Goal: Task Accomplishment & Management: Complete application form

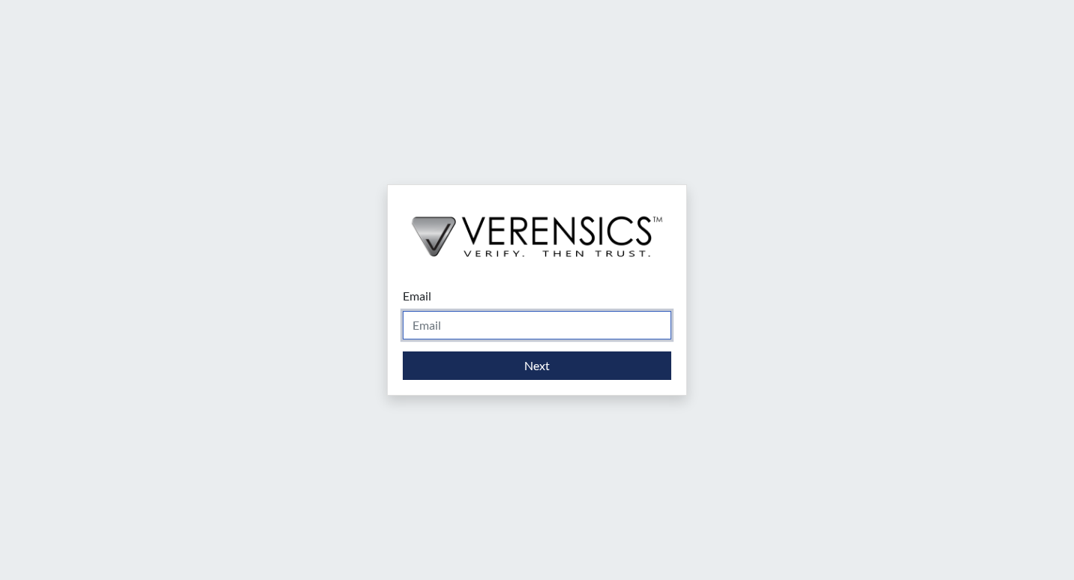
click at [455, 326] on input "Email" at bounding box center [537, 325] width 268 height 28
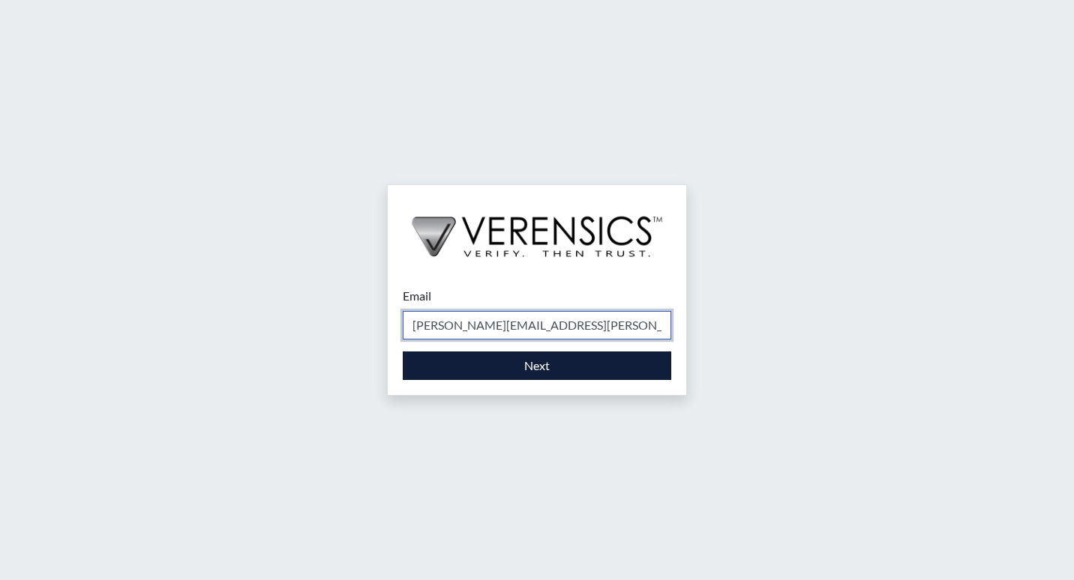
type input "[PERSON_NAME][EMAIL_ADDRESS][PERSON_NAME][DOMAIN_NAME]"
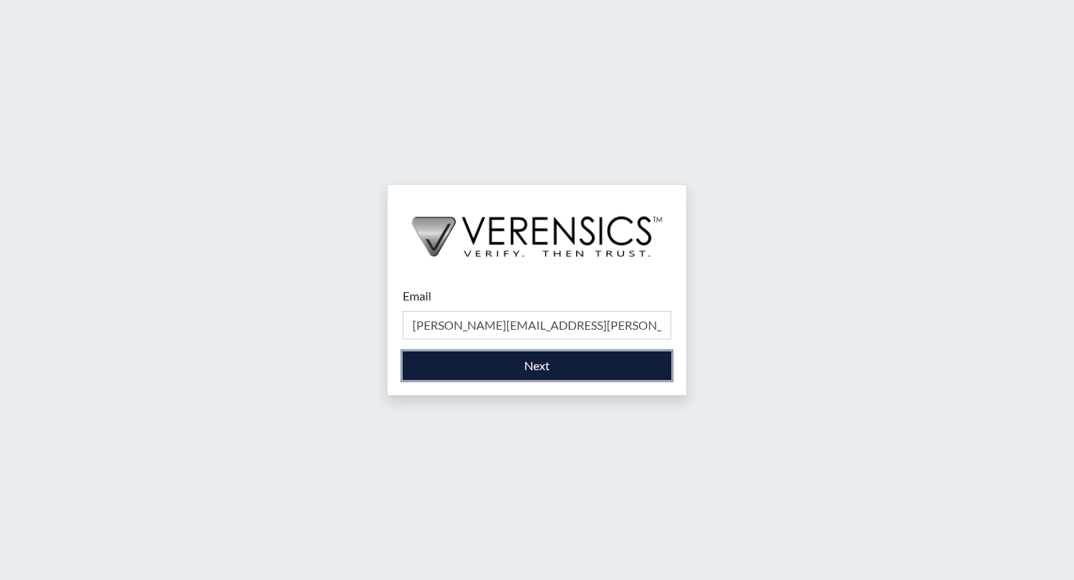
click at [509, 354] on button "Next" at bounding box center [537, 366] width 268 height 28
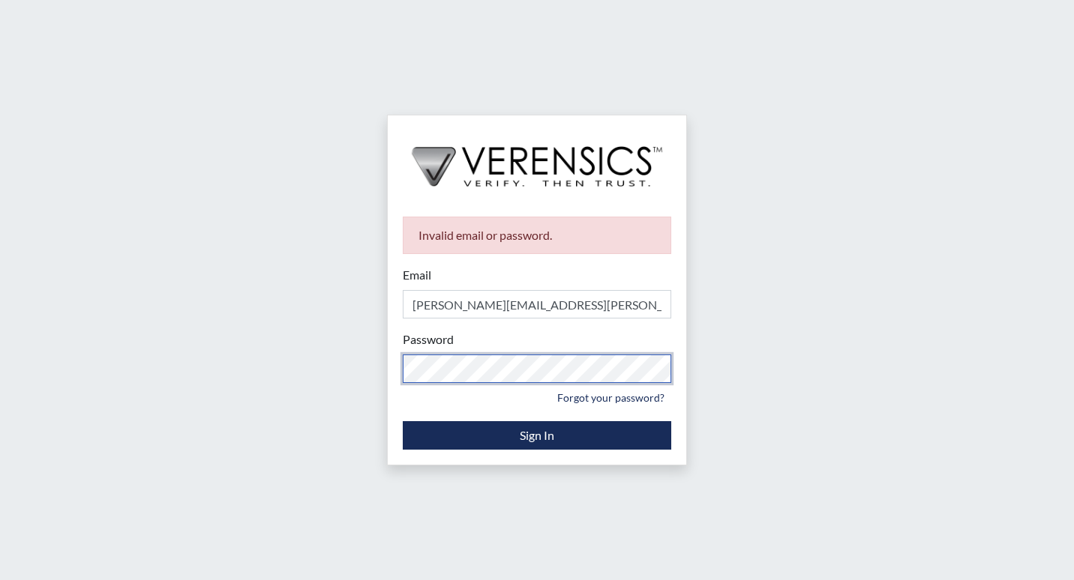
click at [388, 377] on div "Invalid email or password. Email [PERSON_NAME][EMAIL_ADDRESS][PERSON_NAME][DOMA…" at bounding box center [537, 333] width 298 height 263
click at [511, 352] on div "Password Please provide your password. Forgot your password?" at bounding box center [537, 370] width 268 height 79
click at [346, 382] on div "Invalid email or password. Email [PERSON_NAME][EMAIL_ADDRESS][PERSON_NAME][DOMA…" at bounding box center [537, 290] width 1074 height 580
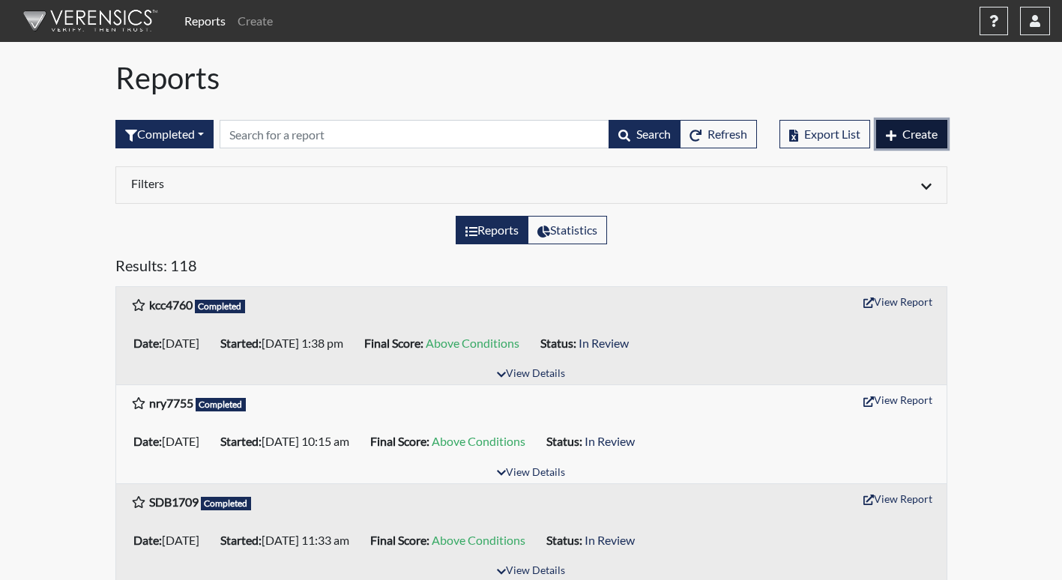
click at [920, 133] on span "Create" at bounding box center [920, 134] width 35 height 14
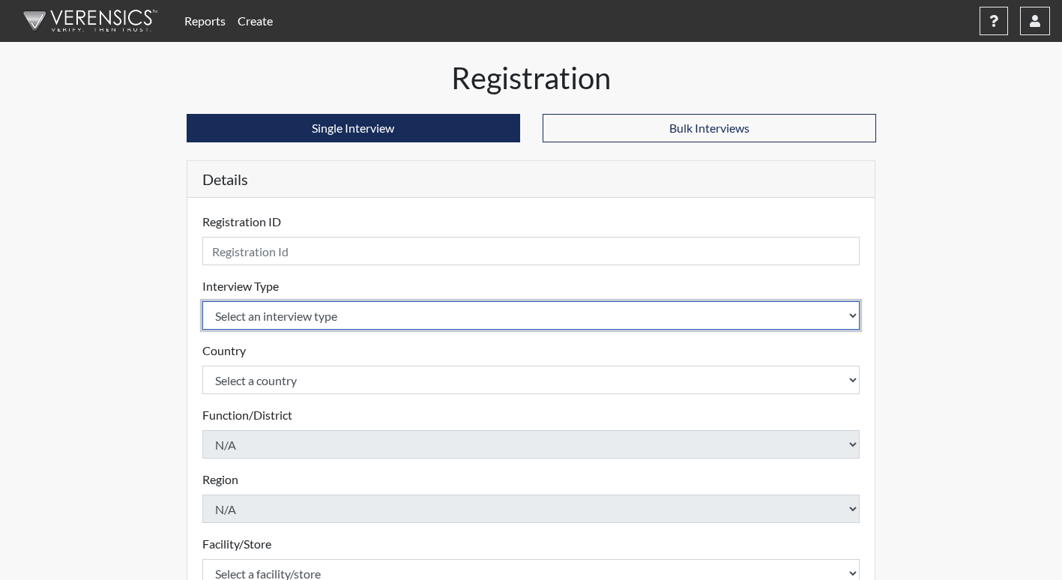
click at [275, 321] on select "Select an interview type Corrections Pre-Employment" at bounding box center [531, 315] width 658 height 28
select select "ff733e93-e1bf-11ea-9c9f-0eff0cf7eb8f"
click at [202, 301] on select "Select an interview type Corrections Pre-Employment" at bounding box center [531, 315] width 658 height 28
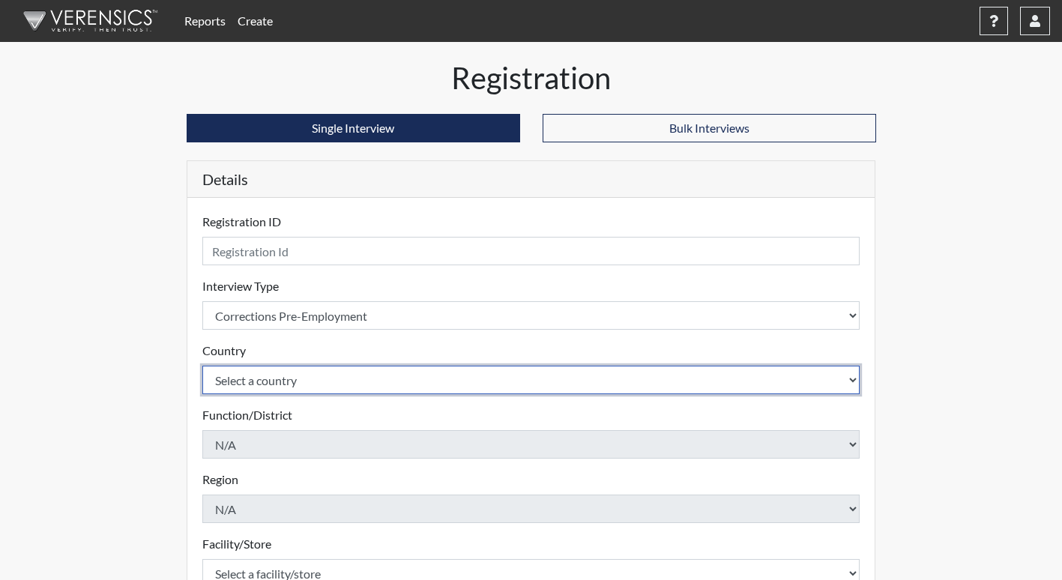
click at [286, 382] on select "Select a country [GEOGRAPHIC_DATA] [GEOGRAPHIC_DATA]" at bounding box center [531, 380] width 658 height 28
select select "united-states-of-[GEOGRAPHIC_DATA]"
click at [202, 366] on select "Select a country [GEOGRAPHIC_DATA] [GEOGRAPHIC_DATA]" at bounding box center [531, 380] width 658 height 28
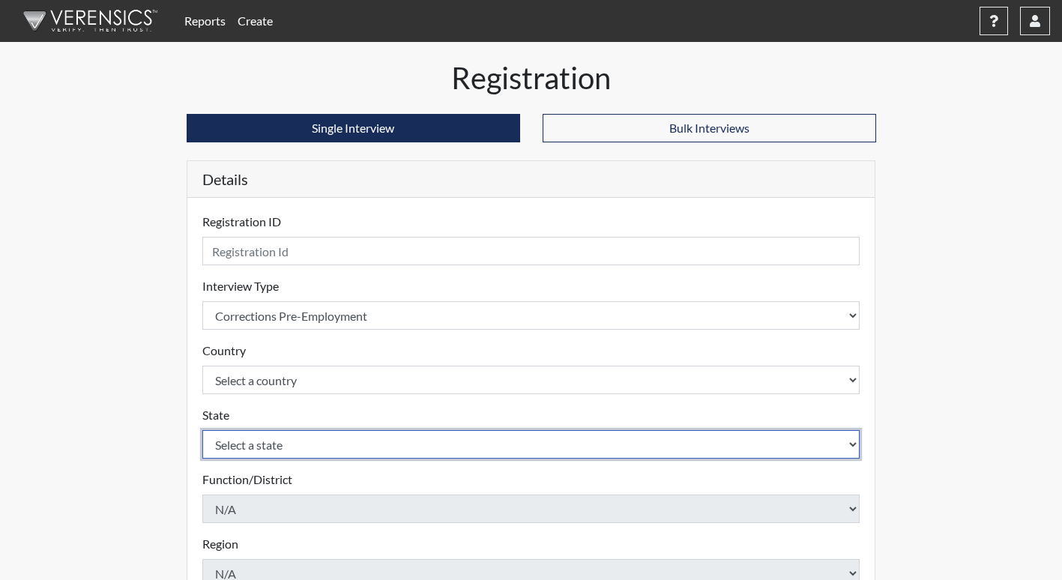
click at [280, 452] on select "Select a state [US_STATE] [US_STATE] [US_STATE] [US_STATE] [US_STATE] [US_STATE…" at bounding box center [531, 444] width 658 height 28
select select "GA"
click at [202, 430] on select "Select a state [US_STATE] [US_STATE] [US_STATE] [US_STATE] [US_STATE] [US_STATE…" at bounding box center [531, 444] width 658 height 28
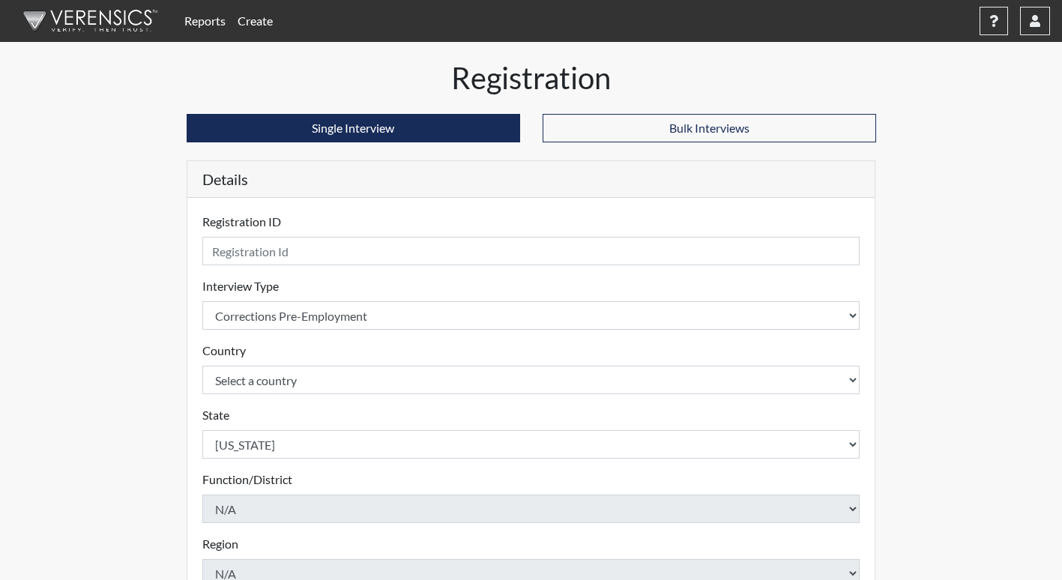
click at [1053, 258] on div "Reports Create Help Center × Verensics Best Practices How to successfully use t…" at bounding box center [531, 454] width 1062 height 908
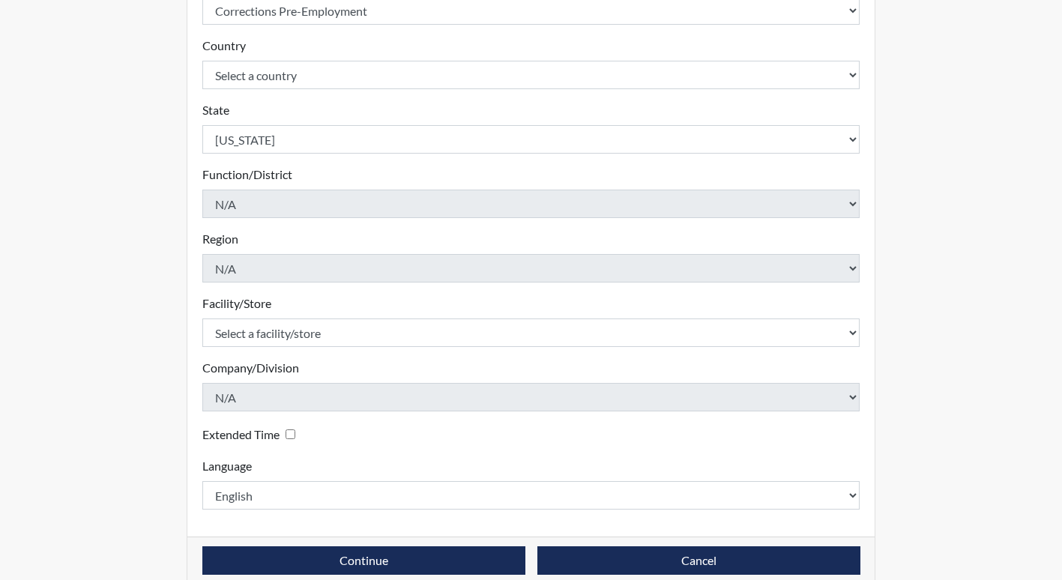
scroll to position [328, 0]
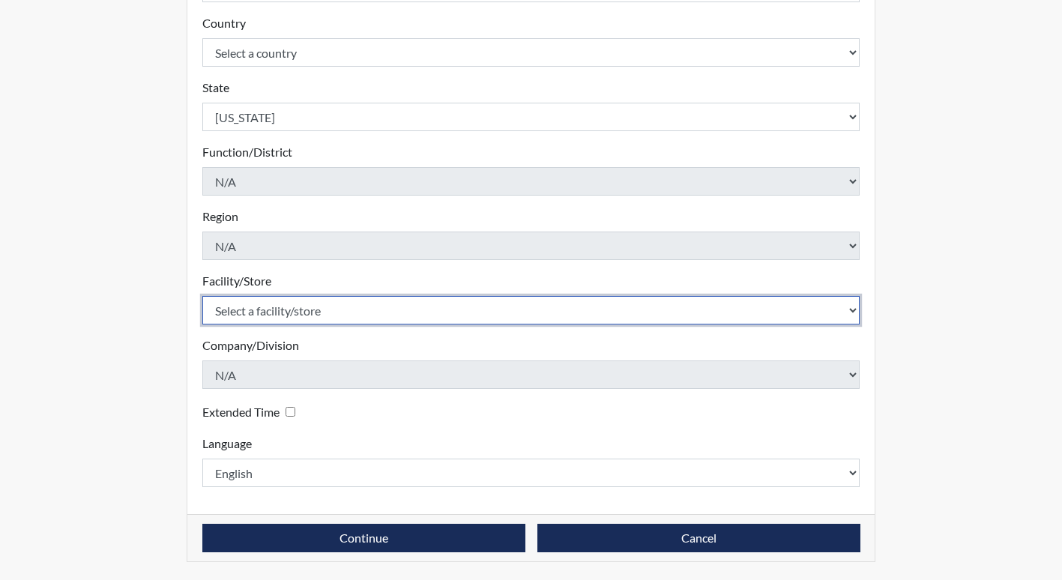
click at [369, 312] on select "Select a facility/store [PERSON_NAME] ITF [PERSON_NAME] PDC [PERSON_NAME]" at bounding box center [531, 310] width 658 height 28
select select "bcc861db-30ac-4530-8f11-93c8e4ad22de"
click at [202, 296] on select "Select a facility/store [PERSON_NAME] ITF [PERSON_NAME] PDC [PERSON_NAME]" at bounding box center [531, 310] width 658 height 28
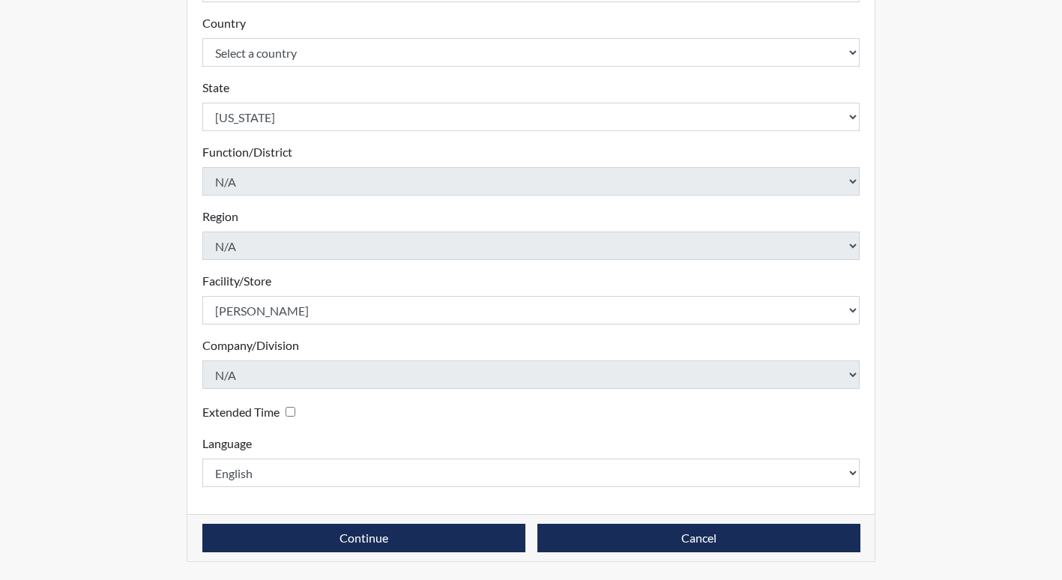
click at [955, 357] on div "Registration Single Interview Bulk Interviews Details Registration ID Please pr…" at bounding box center [531, 156] width 855 height 848
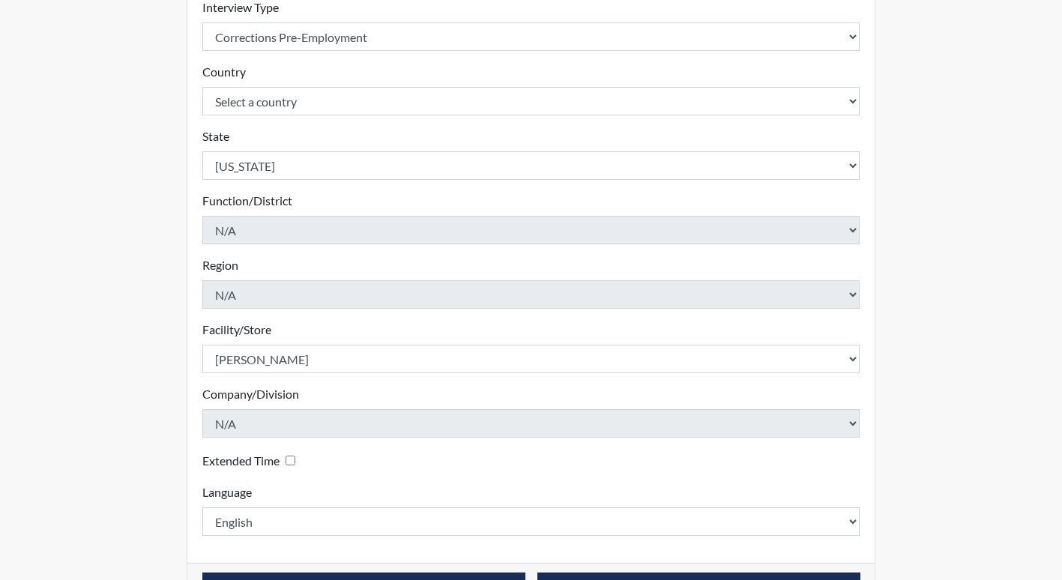
scroll to position [253, 0]
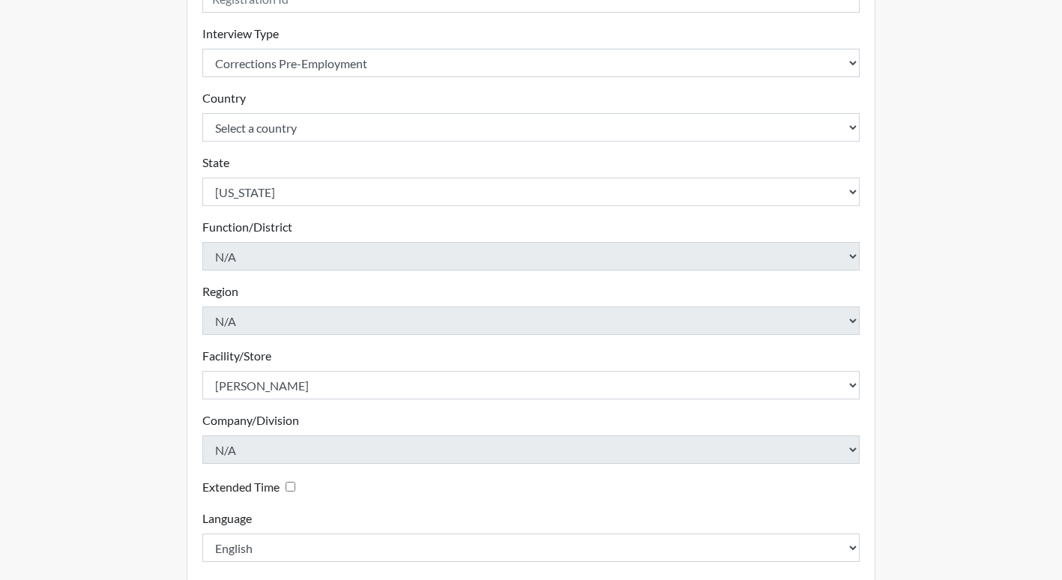
drag, startPoint x: 1047, startPoint y: 346, endPoint x: 1073, endPoint y: 322, distance: 35.0
click at [1048, 346] on div "Reports Create Help Center × Verensics Best Practices How to successfully use t…" at bounding box center [531, 201] width 1062 height 908
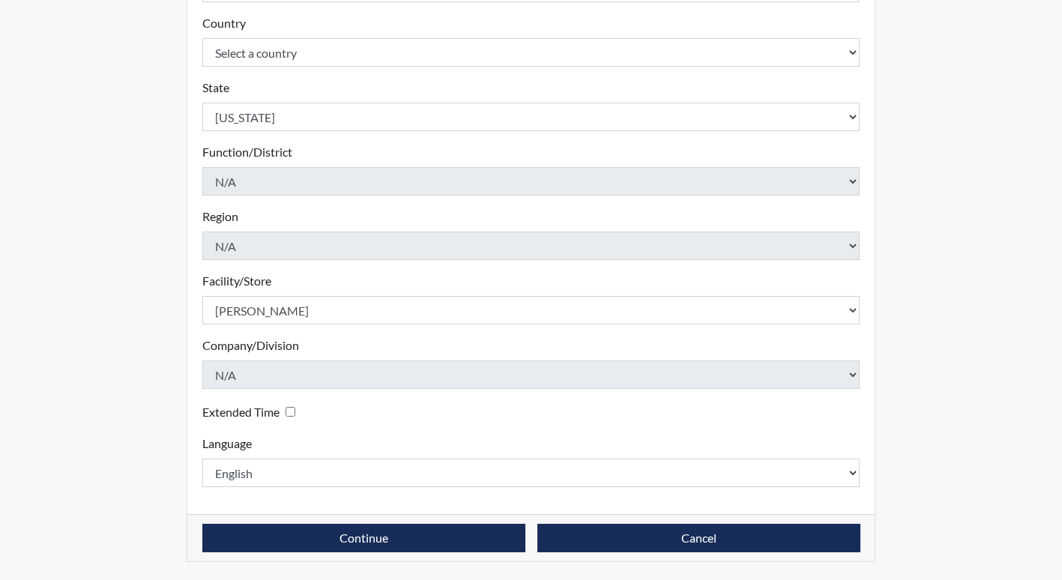
scroll to position [0, 0]
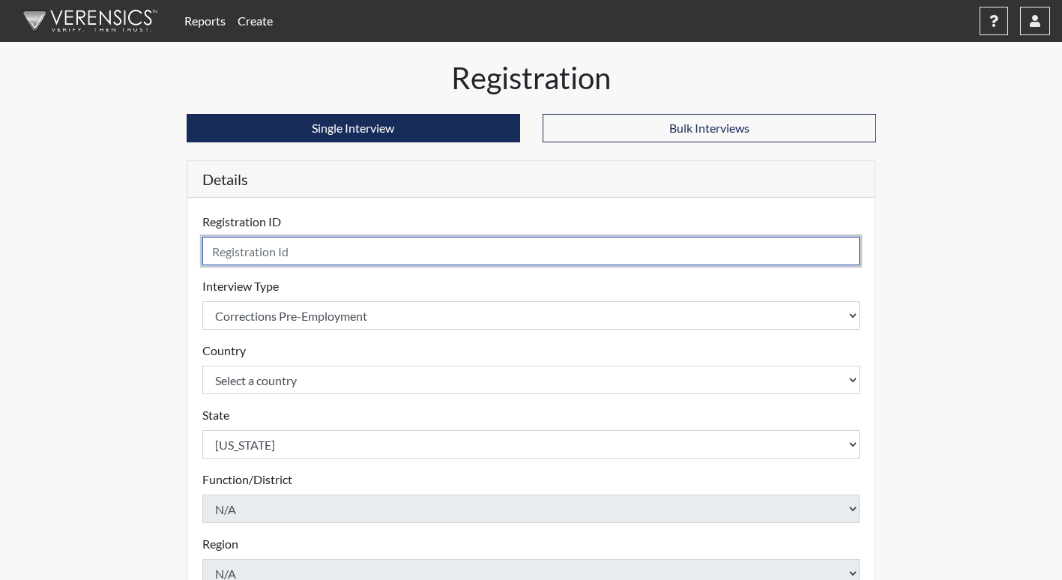
click at [277, 244] on input "text" at bounding box center [531, 251] width 658 height 28
type input "t"
type input "twp4118"
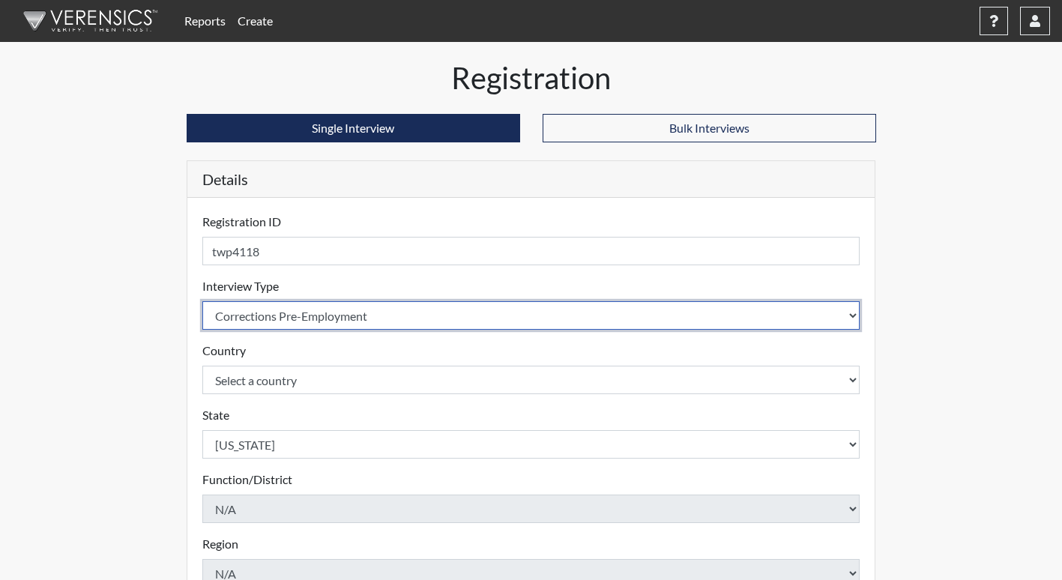
click at [380, 318] on select "Select an interview type Corrections Pre-Employment" at bounding box center [531, 315] width 658 height 28
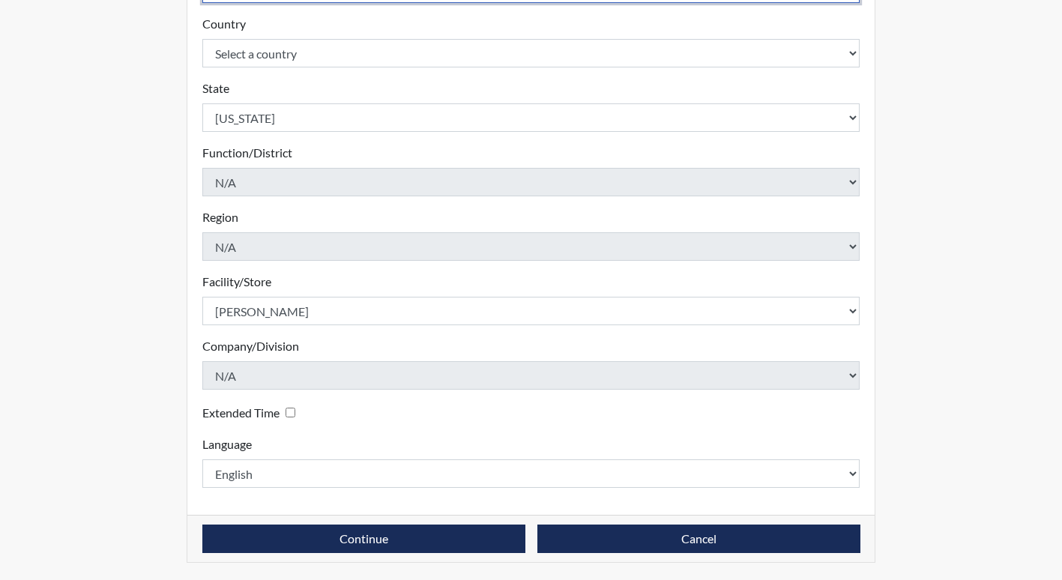
scroll to position [328, 0]
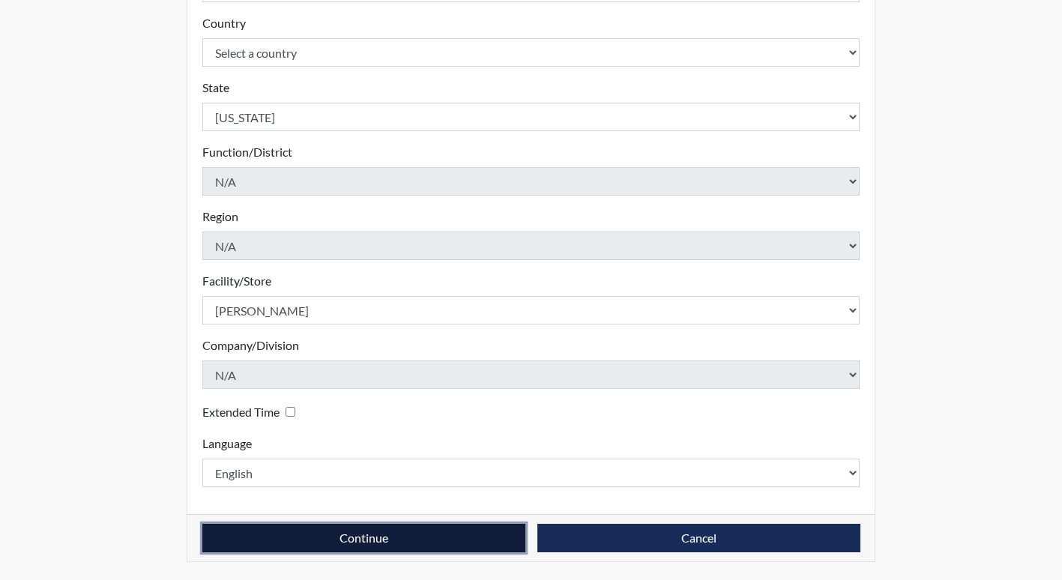
click at [338, 537] on button "Continue" at bounding box center [363, 538] width 323 height 28
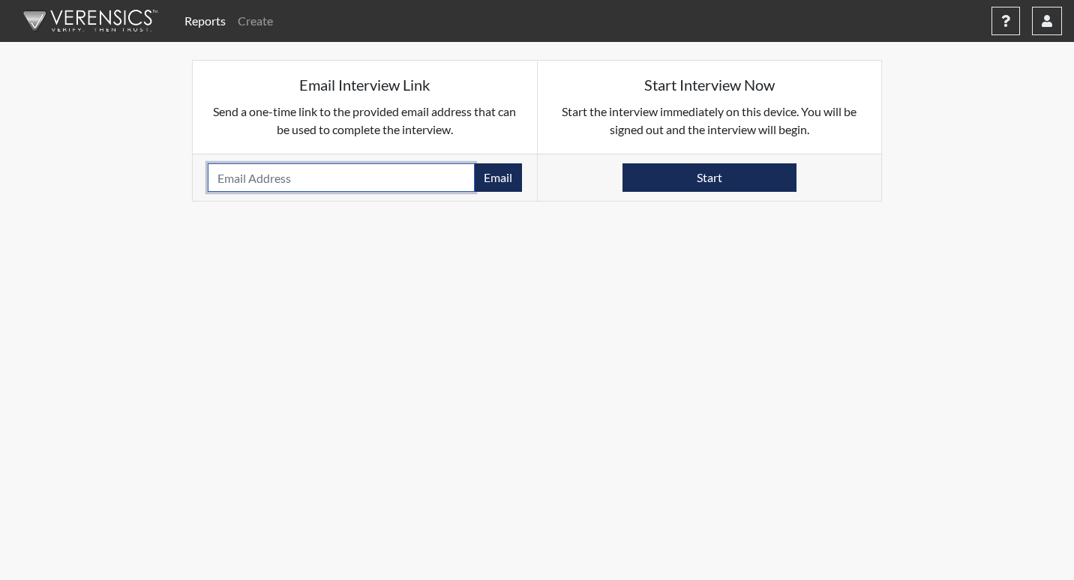
click at [299, 183] on input "email" at bounding box center [341, 177] width 267 height 28
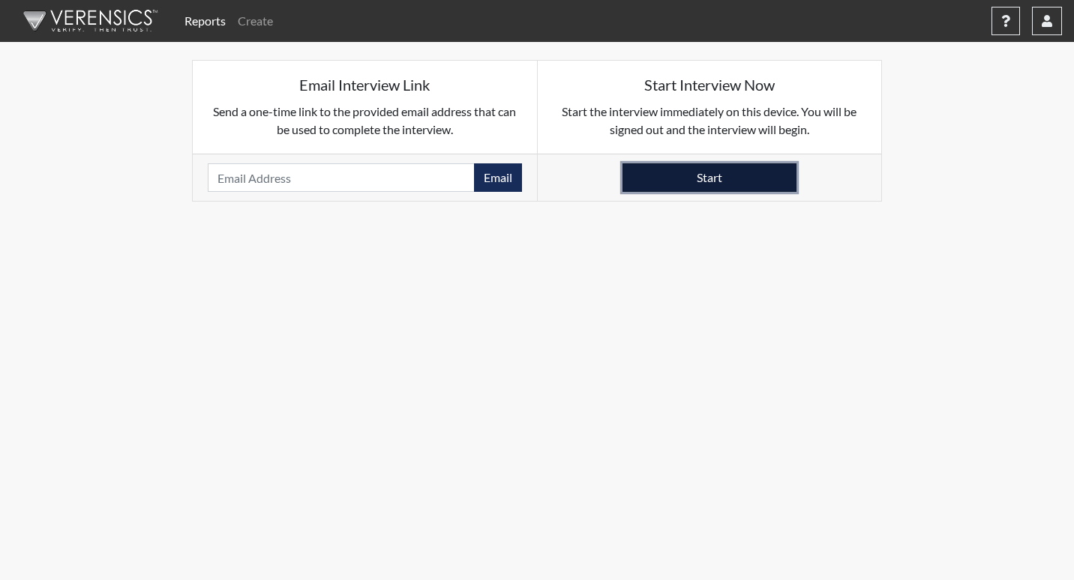
click at [669, 175] on button "Start" at bounding box center [709, 177] width 174 height 28
